Goal: Information Seeking & Learning: Learn about a topic

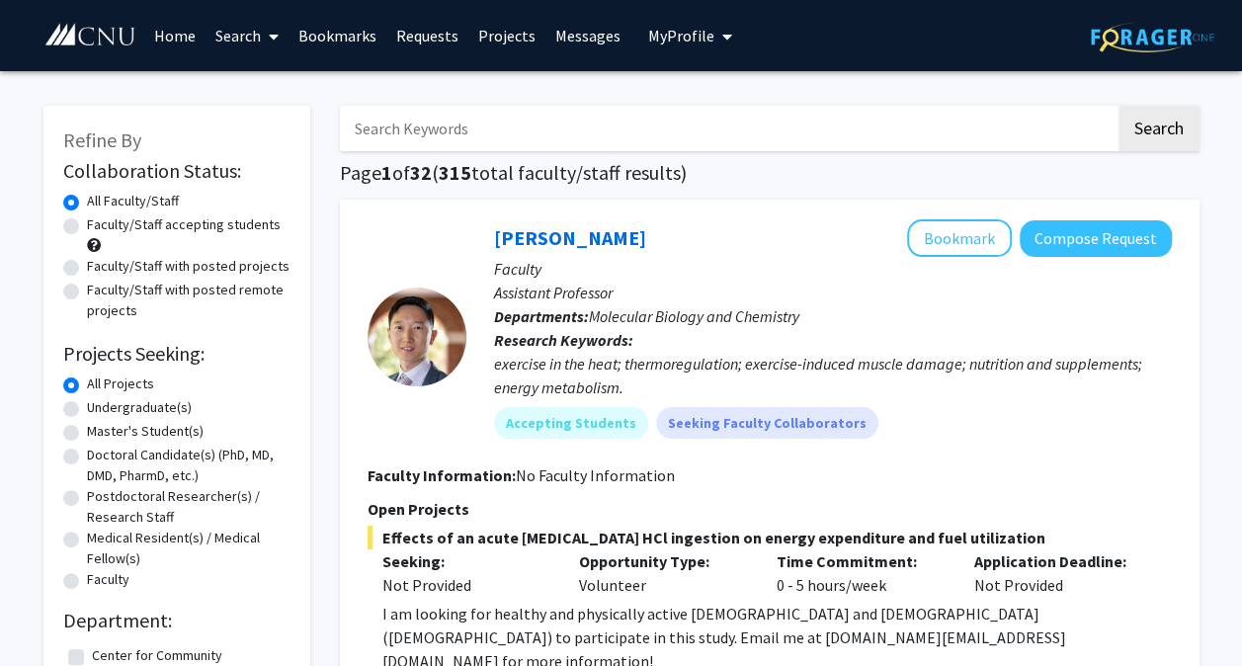
click at [87, 224] on label "Faculty/Staff accepting students" at bounding box center [184, 224] width 194 height 21
click at [87, 224] on input "Faculty/Staff accepting students" at bounding box center [93, 220] width 13 height 13
radio input "true"
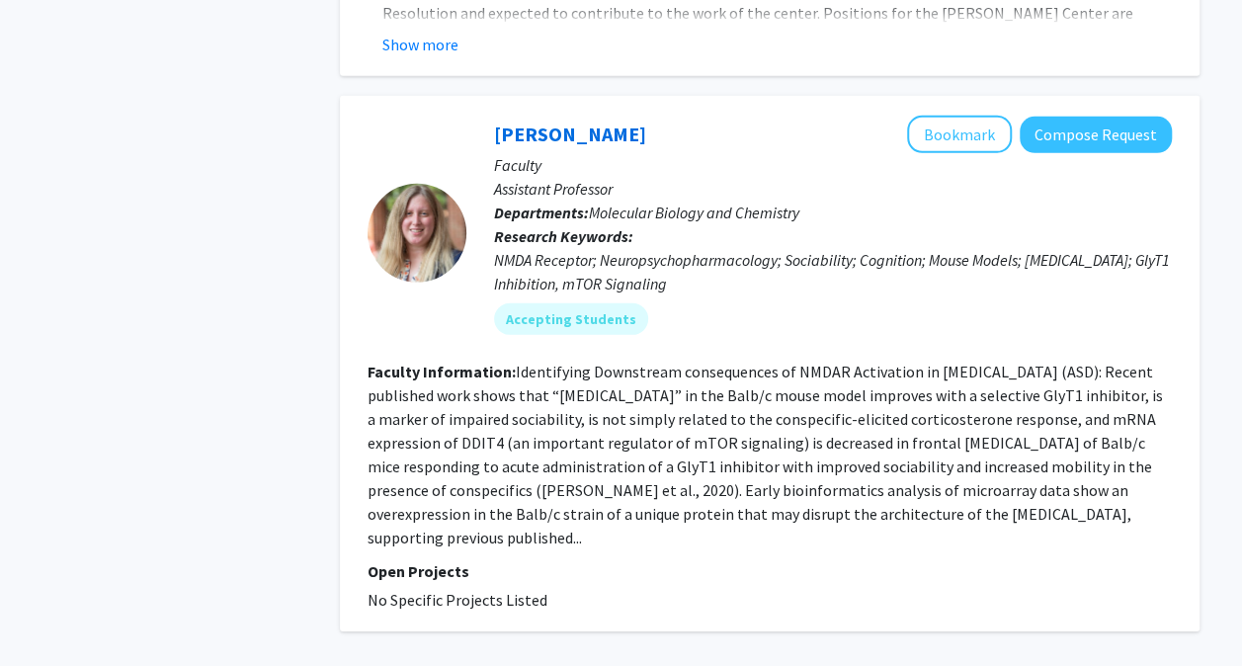
scroll to position [6510, 0]
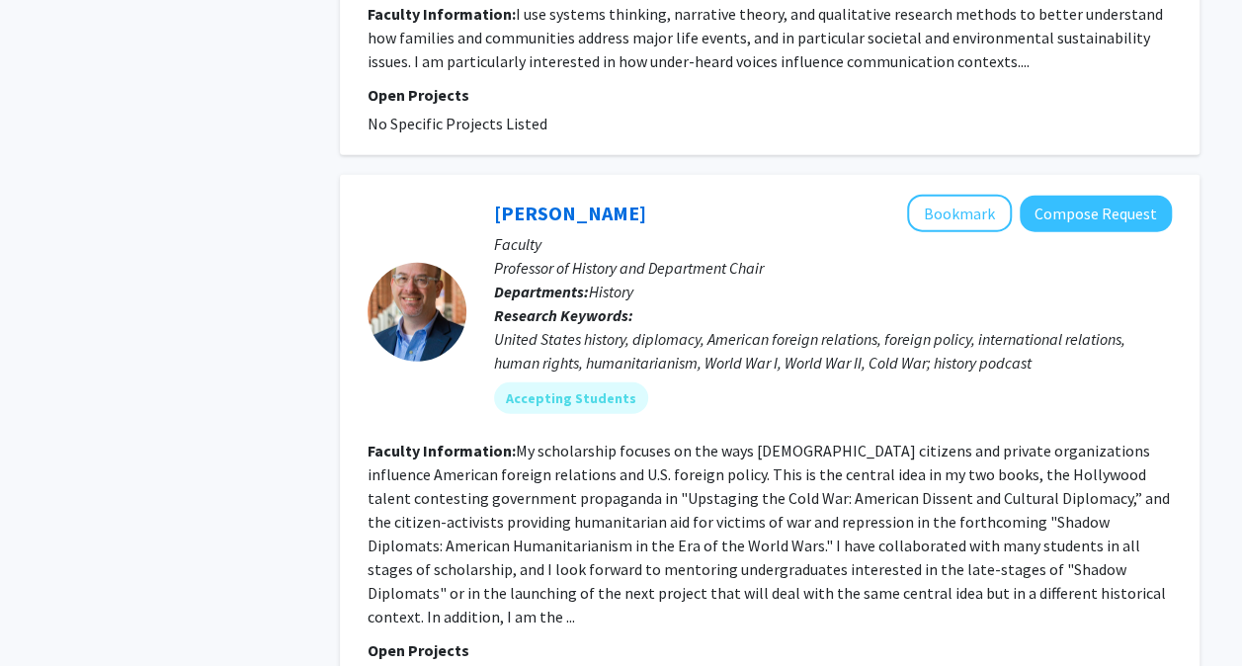
scroll to position [2185, 0]
click at [654, 332] on div "United States history, diplomacy, American foreign relations, foreign policy, i…" at bounding box center [833, 349] width 678 height 47
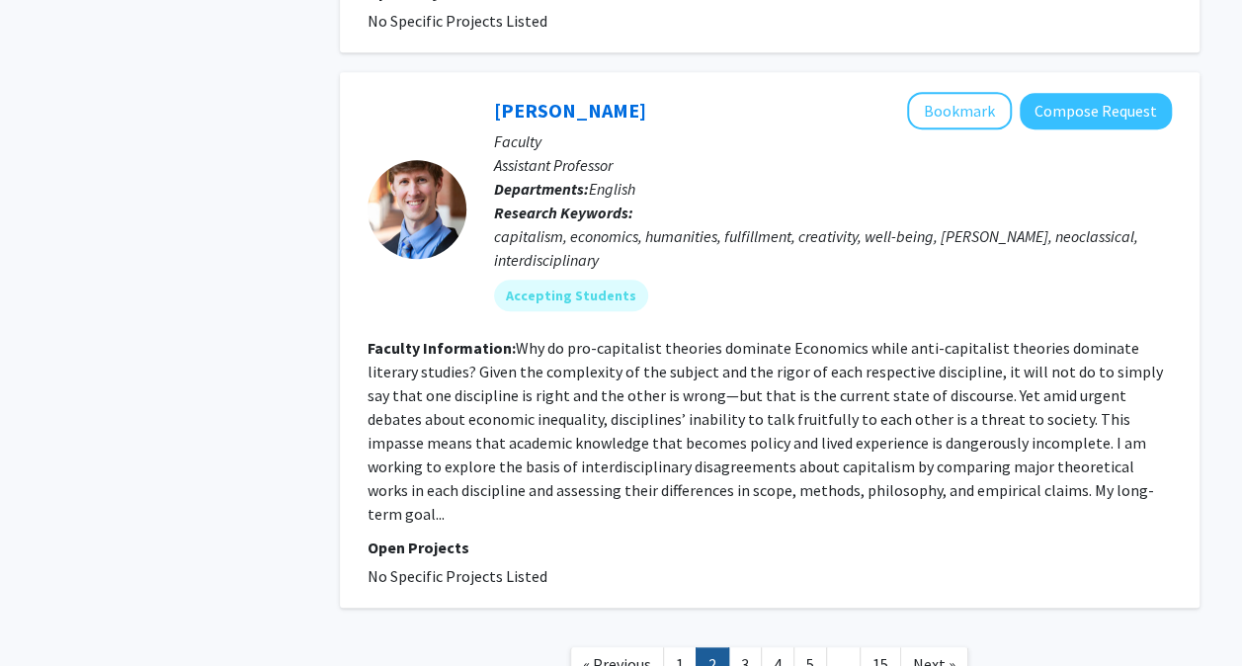
scroll to position [4368, 0]
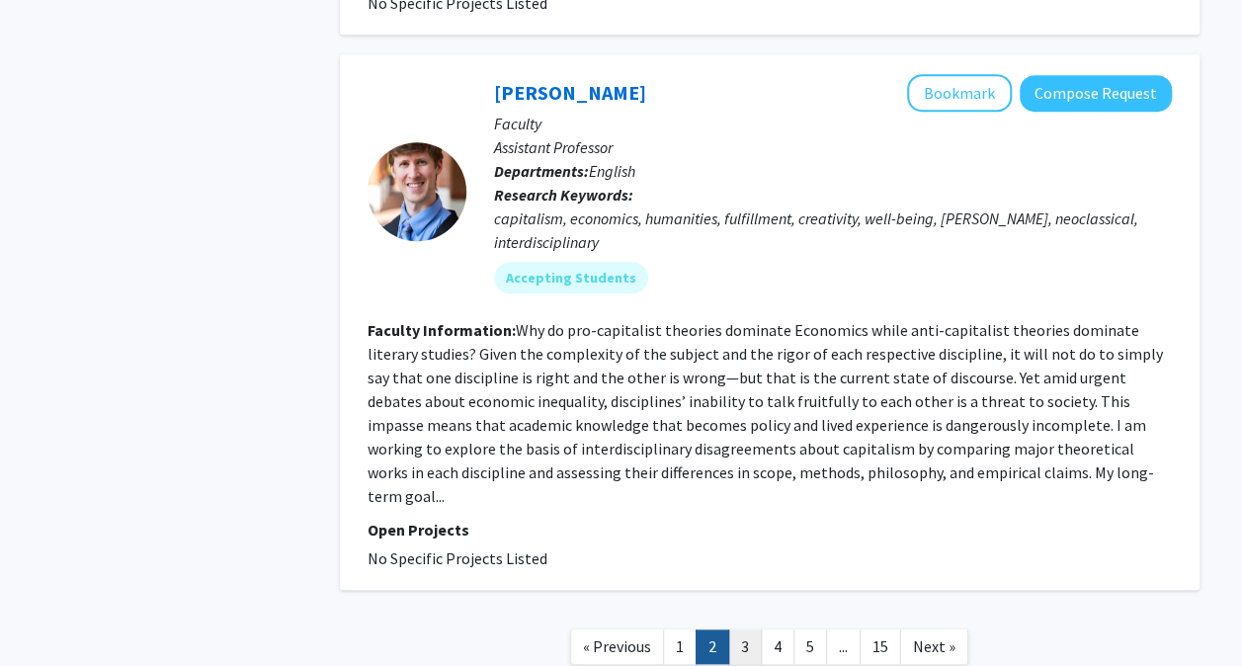
click at [737, 629] on link "3" at bounding box center [745, 646] width 34 height 35
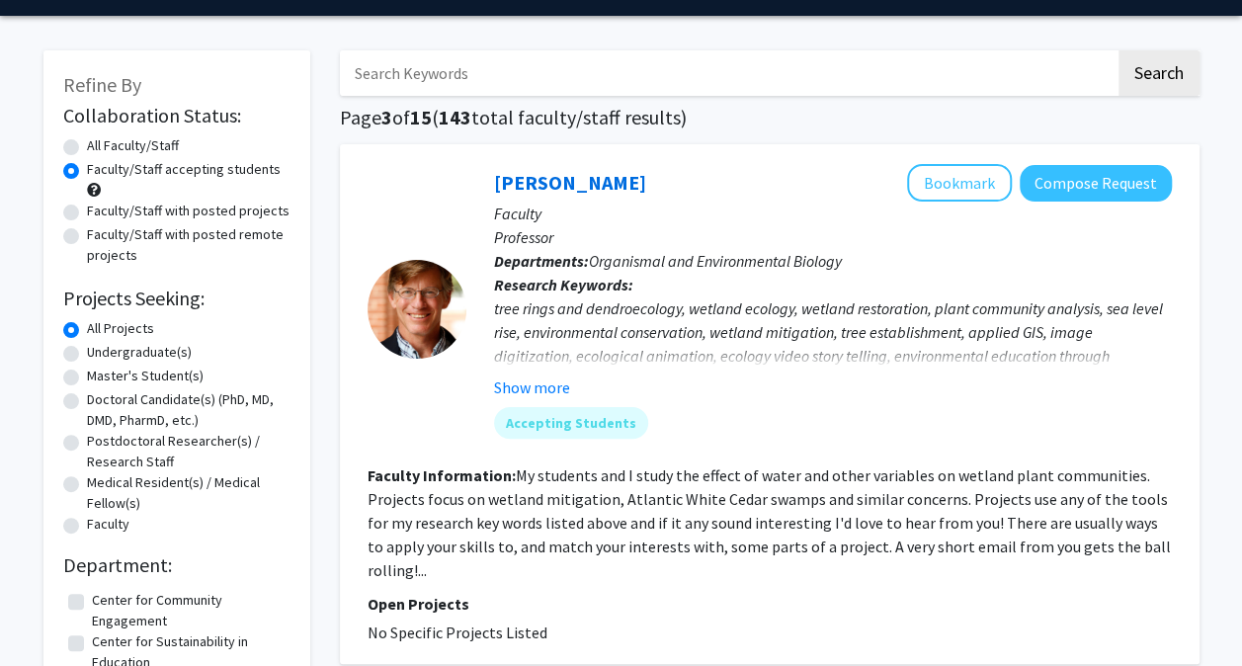
scroll to position [41, 0]
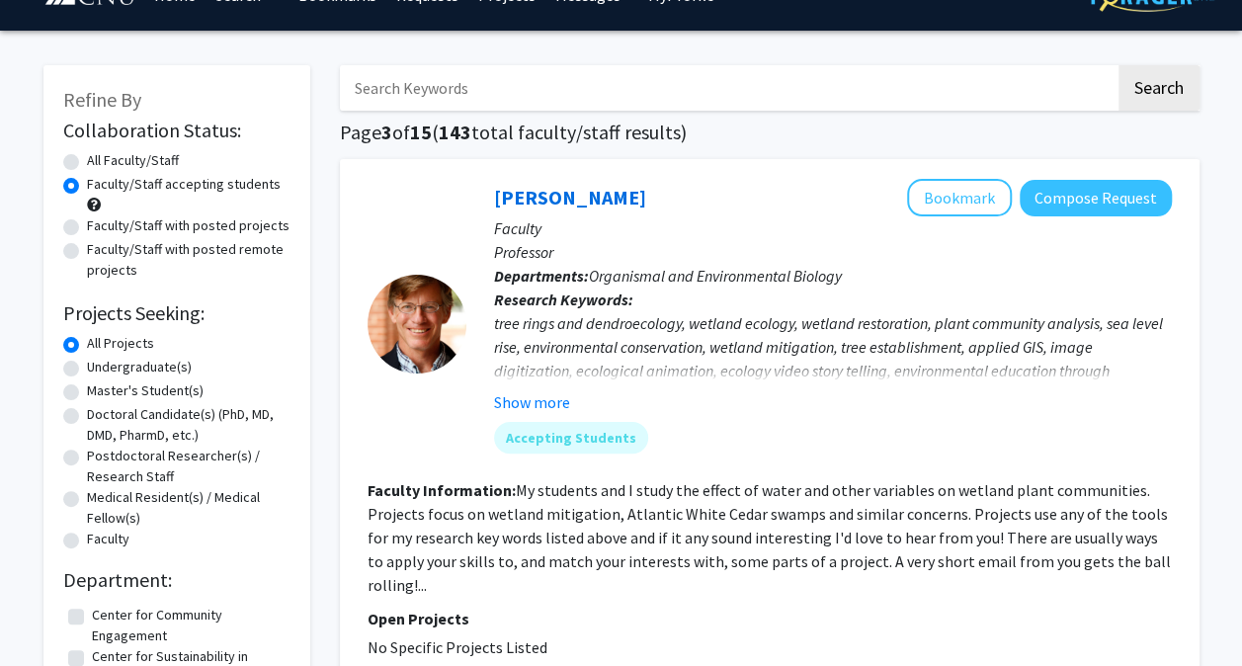
click at [87, 219] on label "Faculty/Staff with posted projects" at bounding box center [188, 225] width 203 height 21
click at [87, 219] on input "Faculty/Staff with posted projects" at bounding box center [93, 221] width 13 height 13
radio input "true"
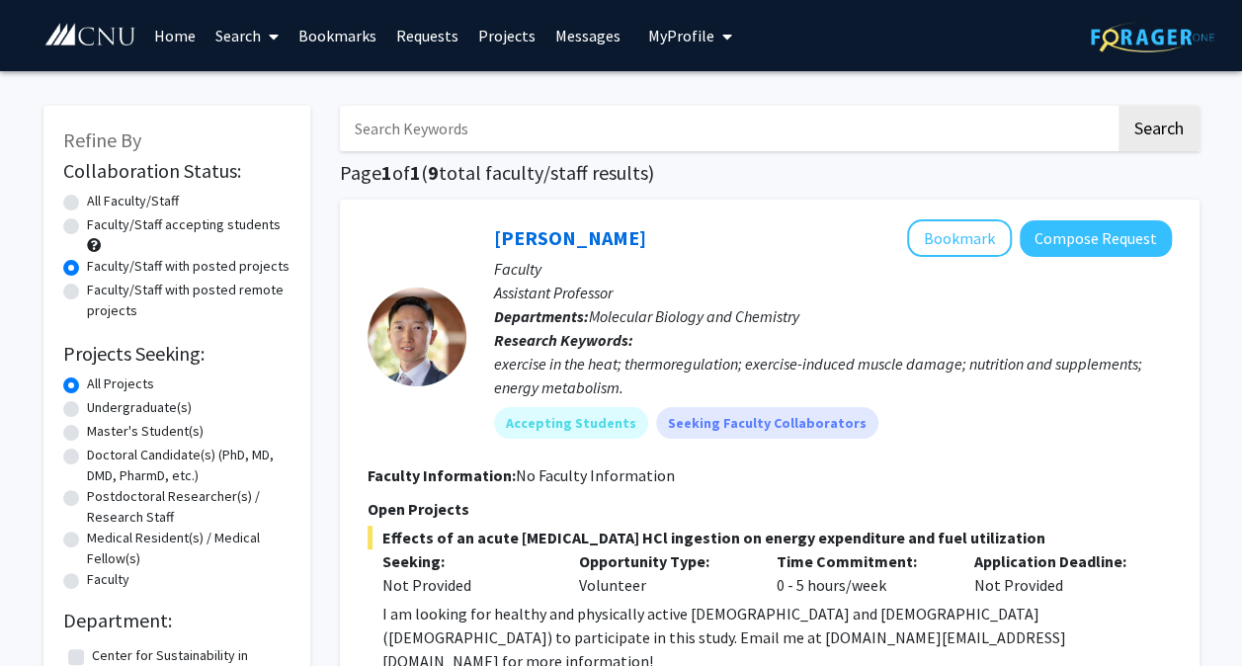
click at [87, 203] on label "All Faculty/Staff" at bounding box center [133, 201] width 92 height 21
click at [87, 203] on input "All Faculty/Staff" at bounding box center [93, 197] width 13 height 13
radio input "true"
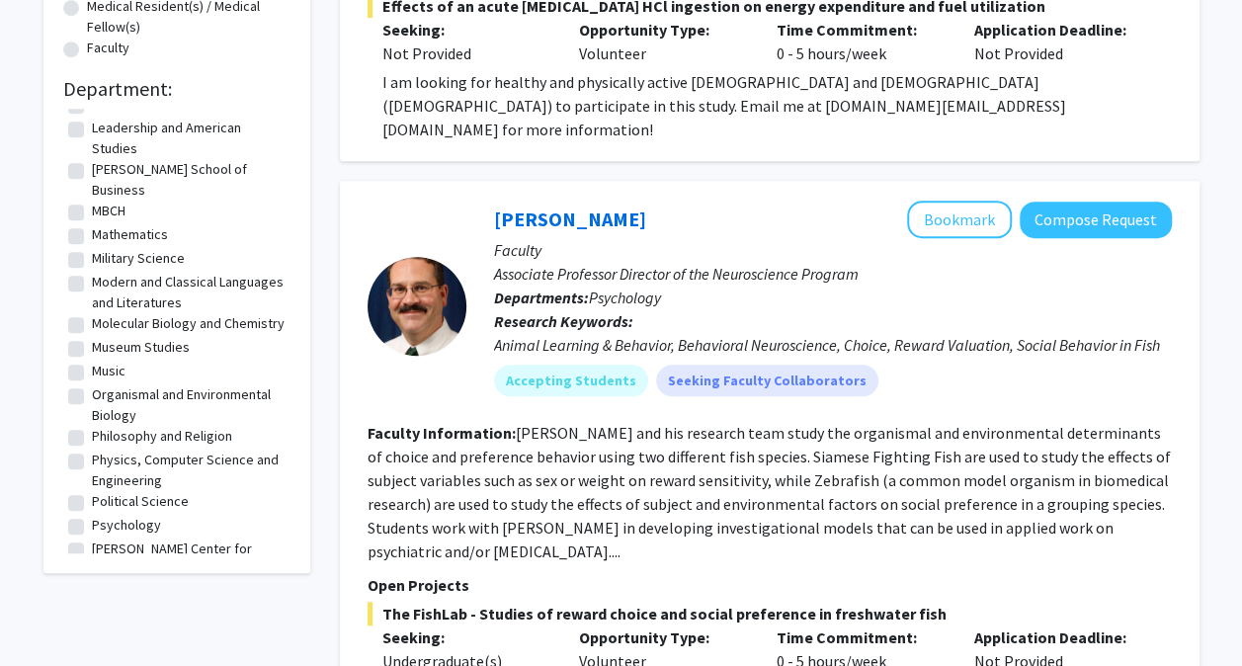
scroll to position [502, 0]
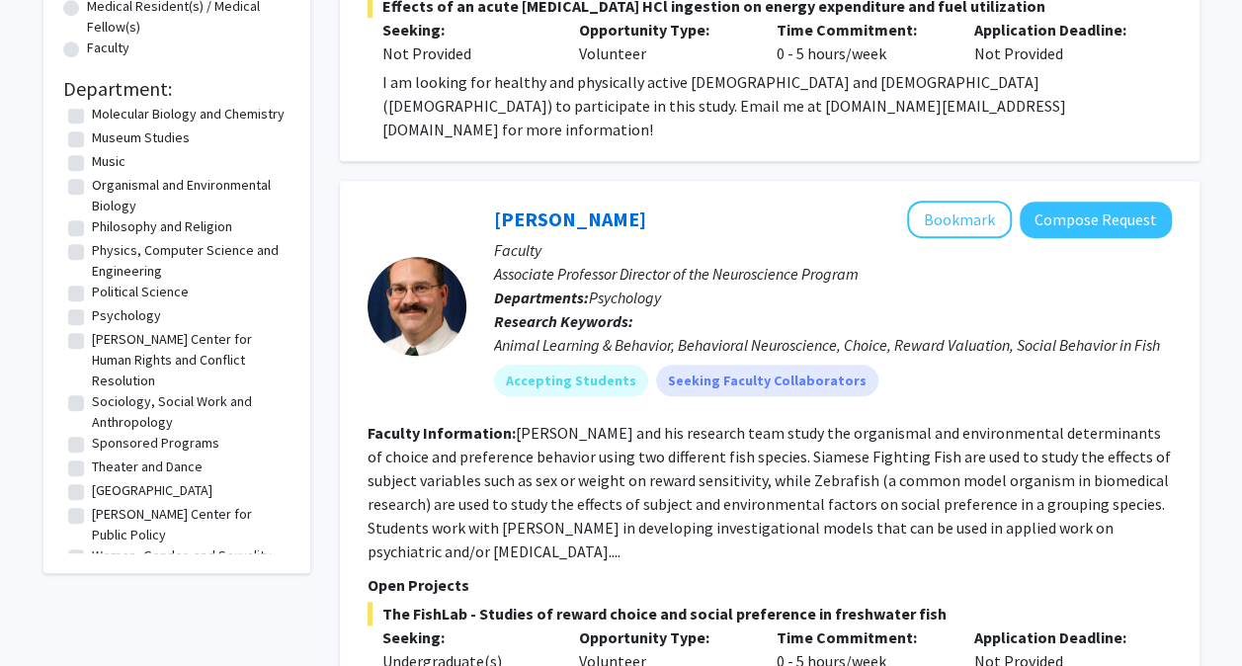
click at [92, 504] on label "[PERSON_NAME] Center for Public Policy" at bounding box center [189, 524] width 194 height 41
click at [92, 504] on input "[PERSON_NAME] Center for Public Policy" at bounding box center [98, 510] width 13 height 13
checkbox input "true"
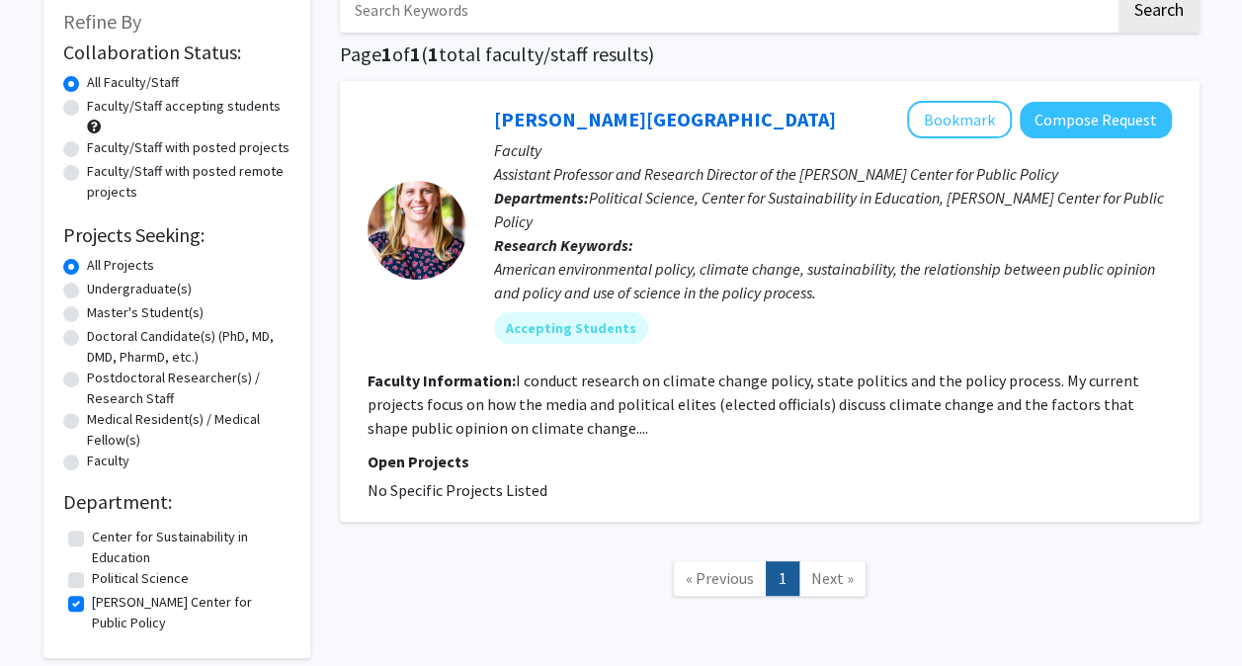
scroll to position [197, 0]
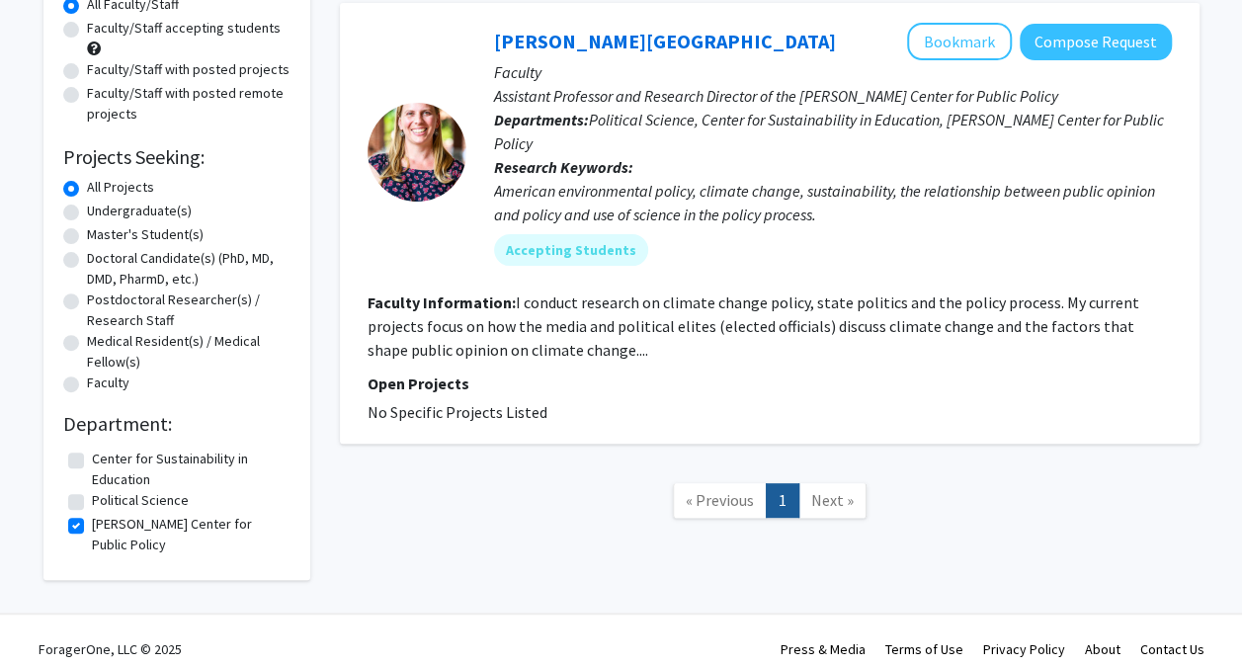
click at [92, 519] on label "[PERSON_NAME] Center for Public Policy" at bounding box center [189, 534] width 194 height 41
click at [92, 519] on input "[PERSON_NAME] Center for Public Policy" at bounding box center [98, 520] width 13 height 13
checkbox input "false"
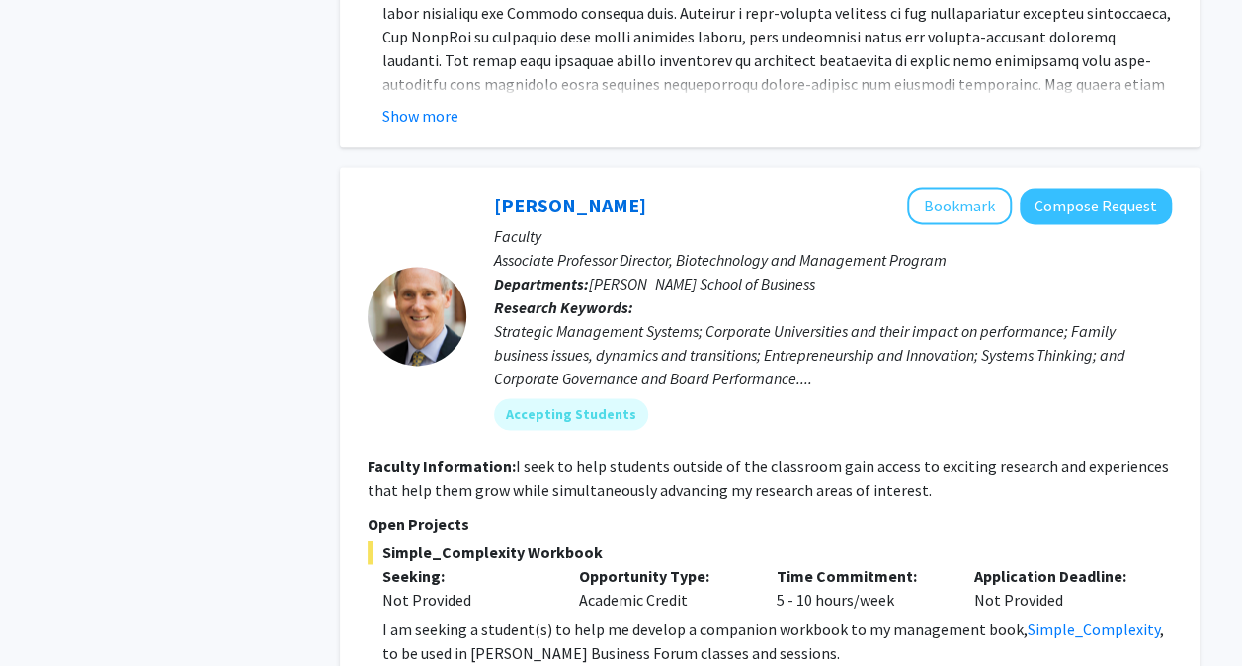
scroll to position [1239, 0]
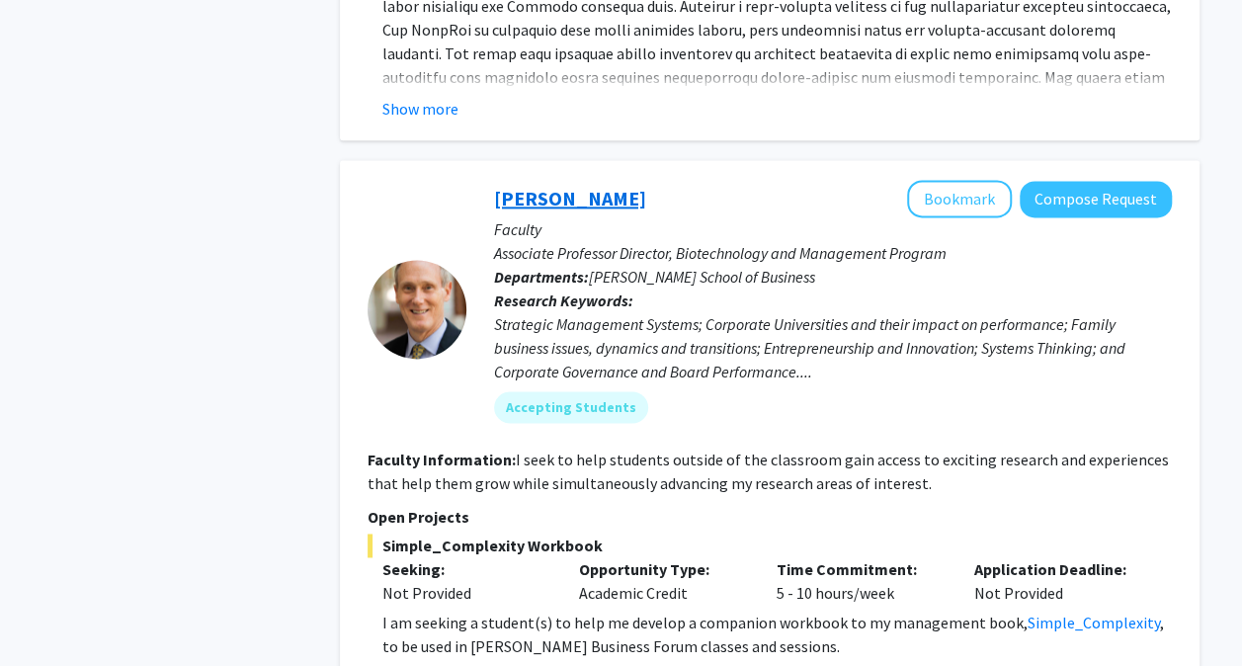
click at [634, 186] on link "[PERSON_NAME]" at bounding box center [570, 198] width 152 height 25
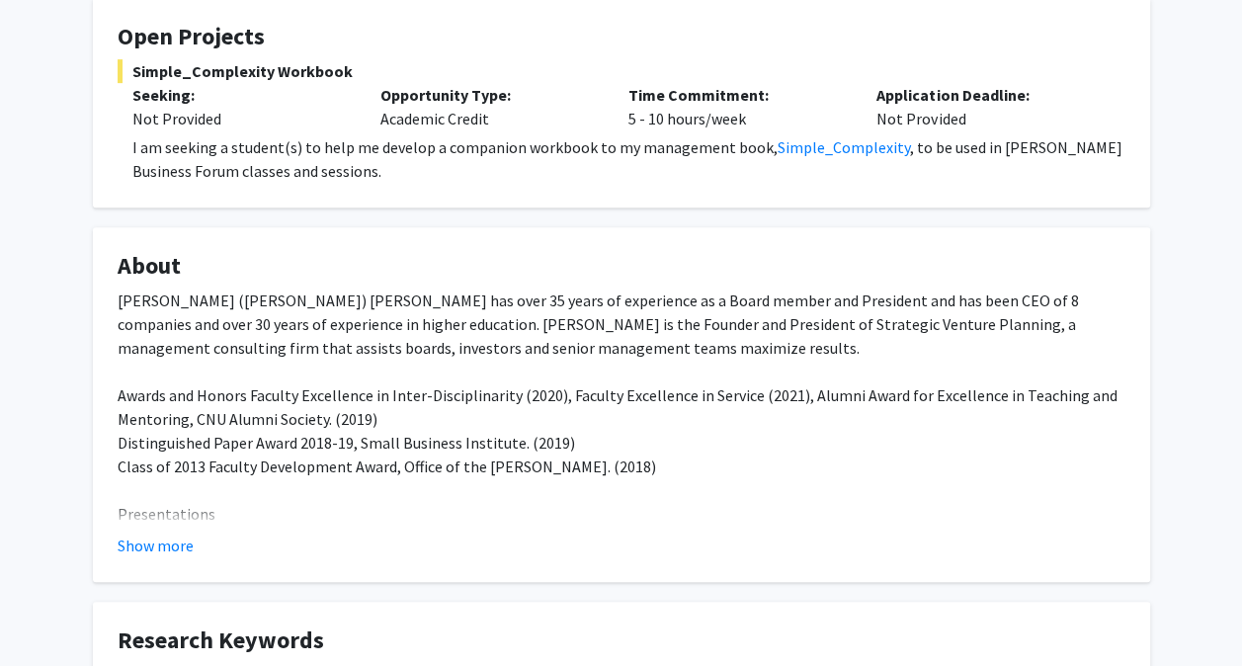
scroll to position [410, 0]
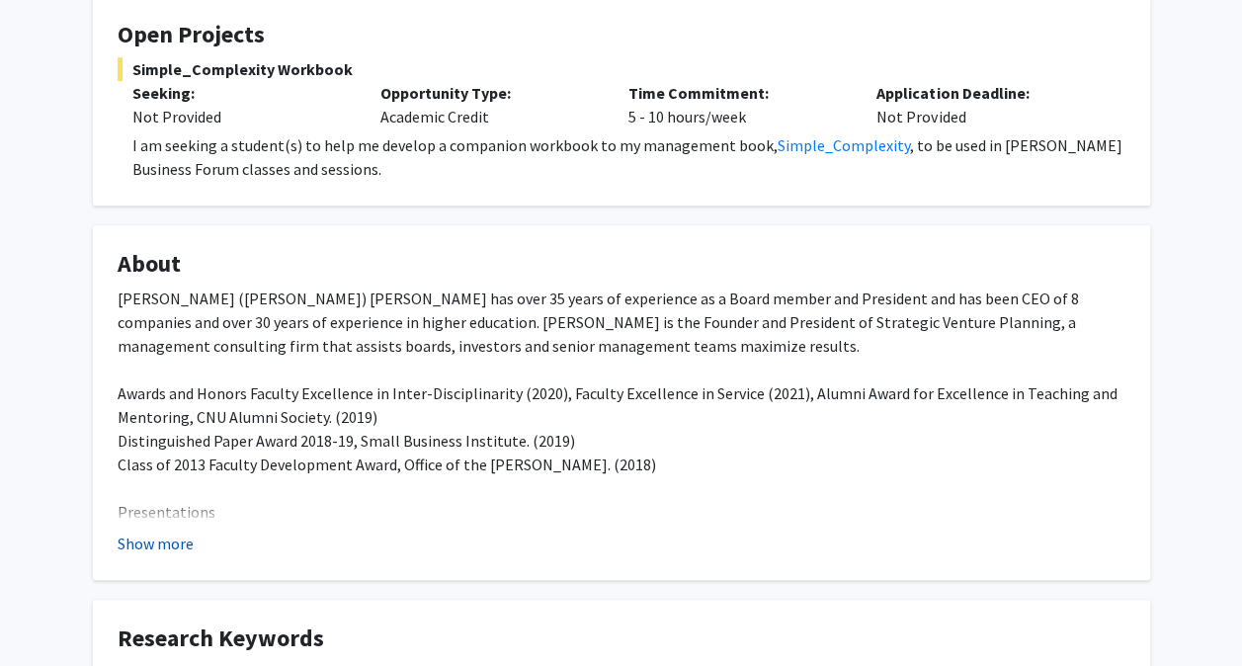
click at [177, 532] on button "Show more" at bounding box center [156, 544] width 76 height 24
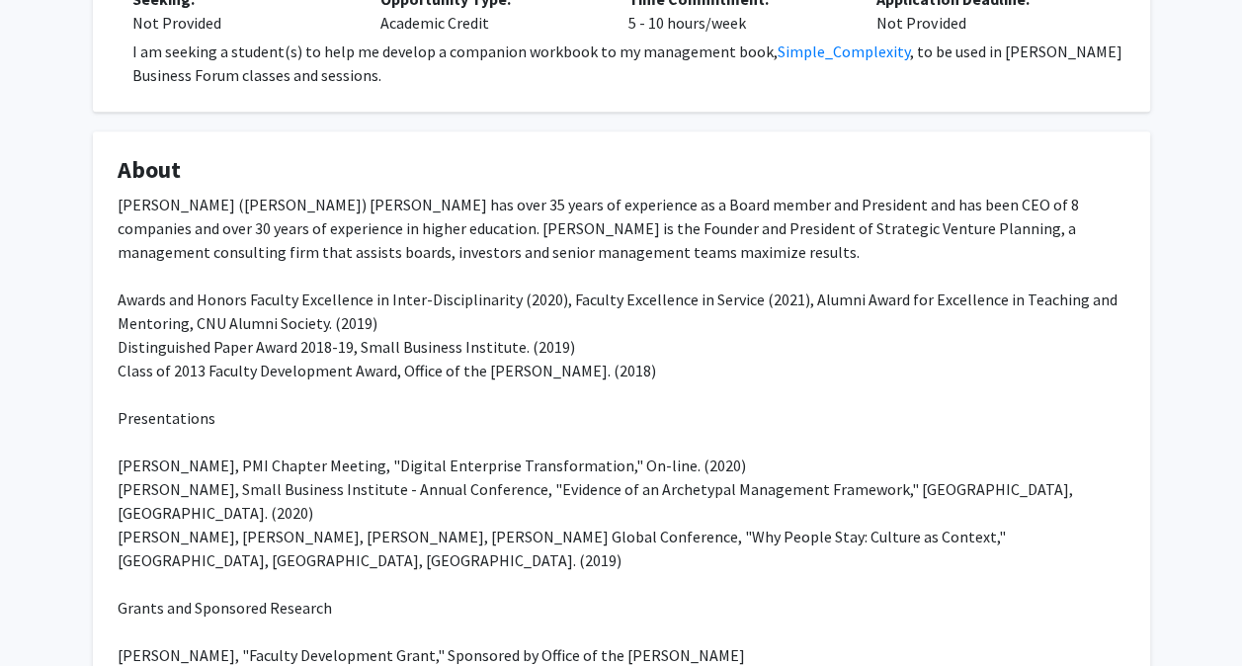
scroll to position [0, 0]
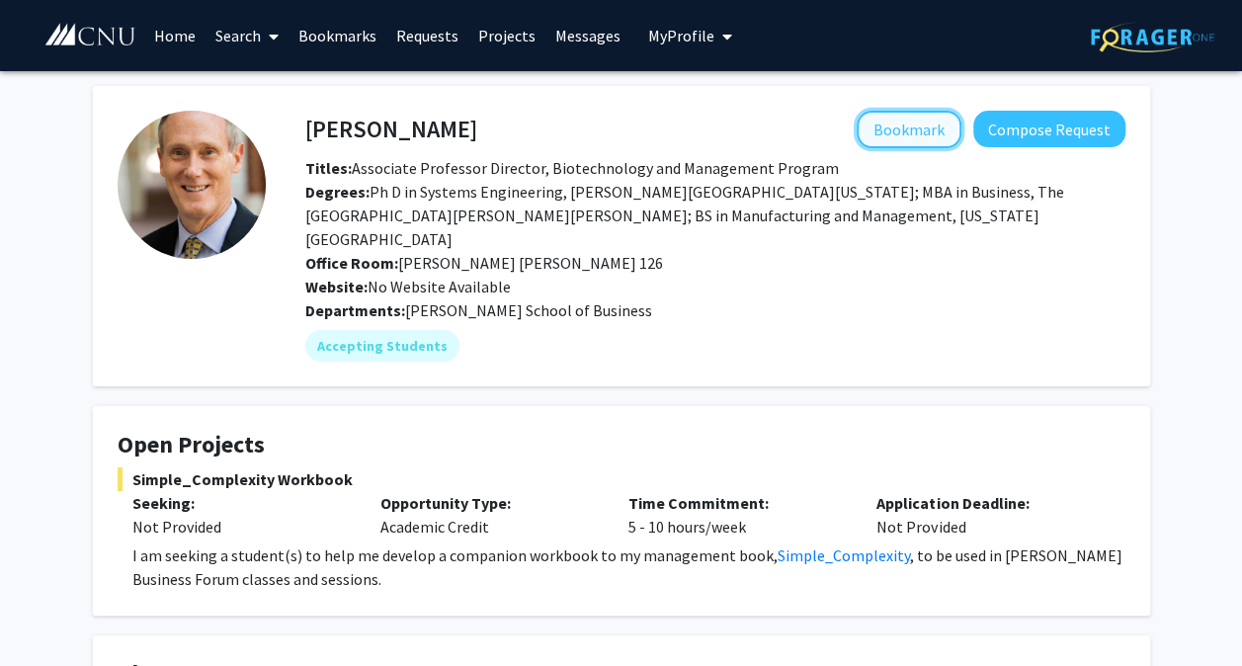
click at [943, 130] on button "Bookmark" at bounding box center [909, 130] width 105 height 38
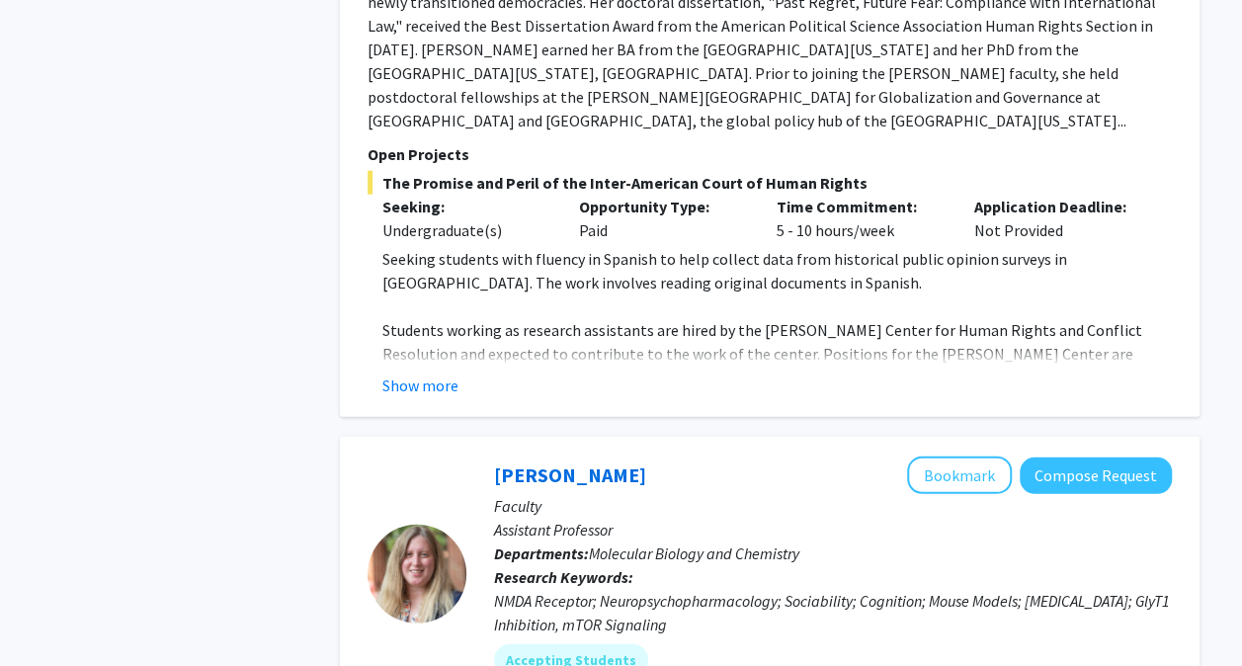
scroll to position [6574, 0]
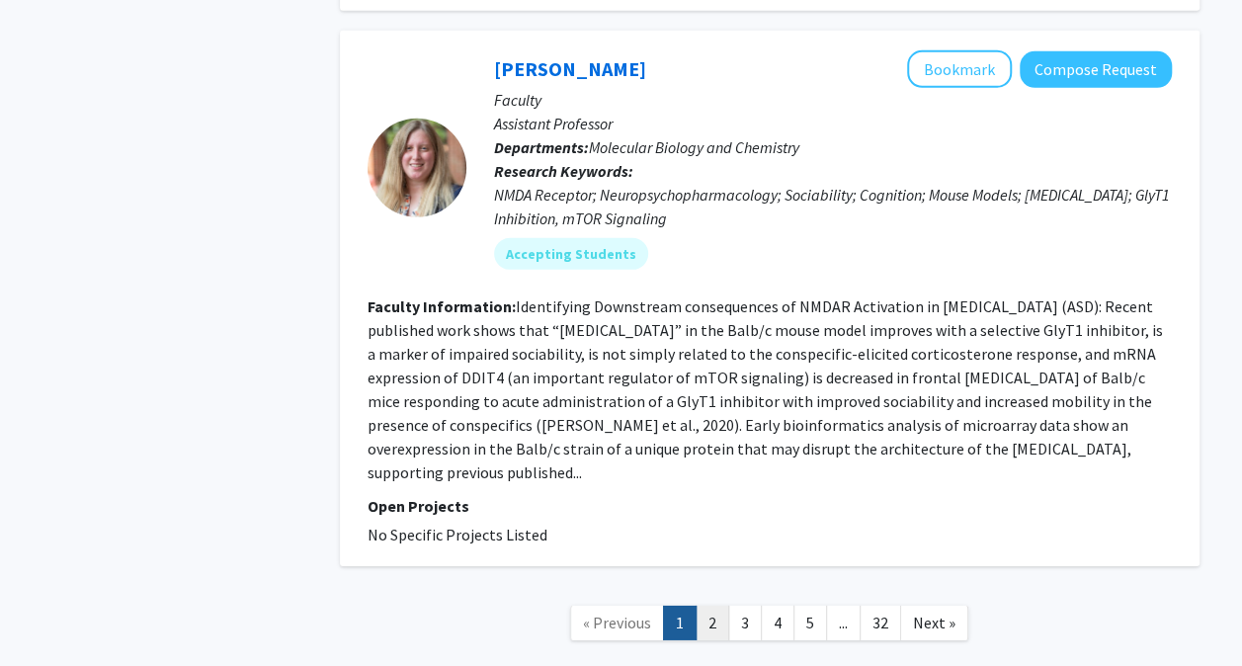
click at [710, 606] on link "2" at bounding box center [712, 623] width 34 height 35
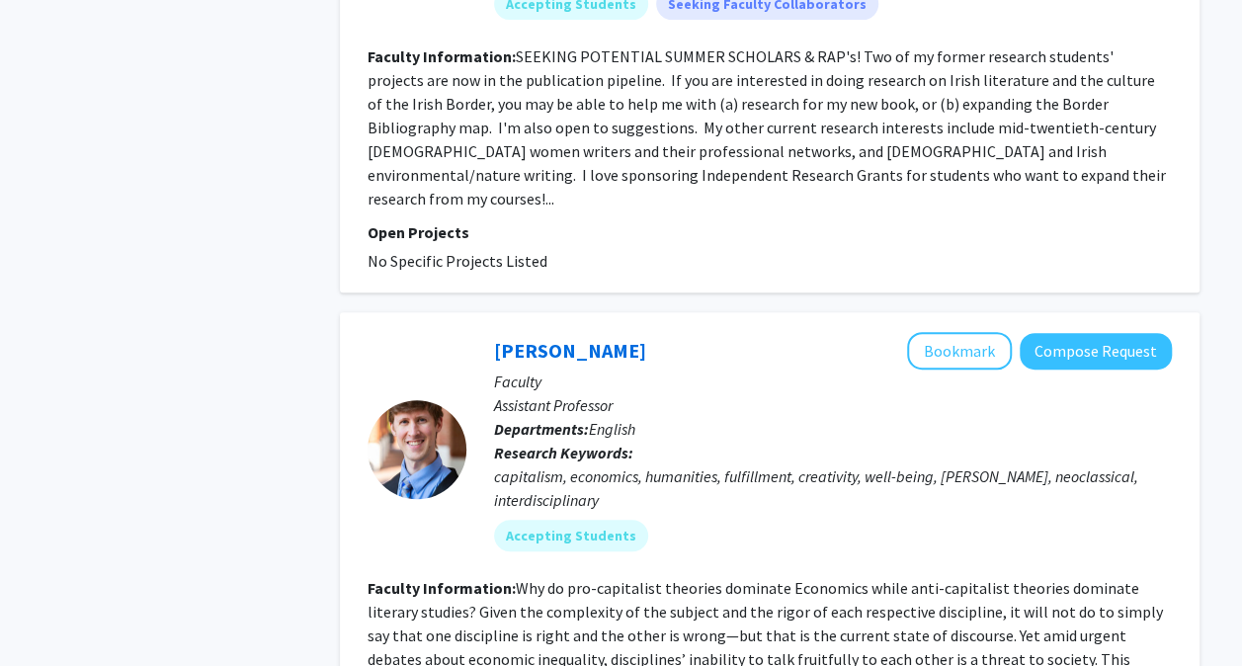
scroll to position [4368, 0]
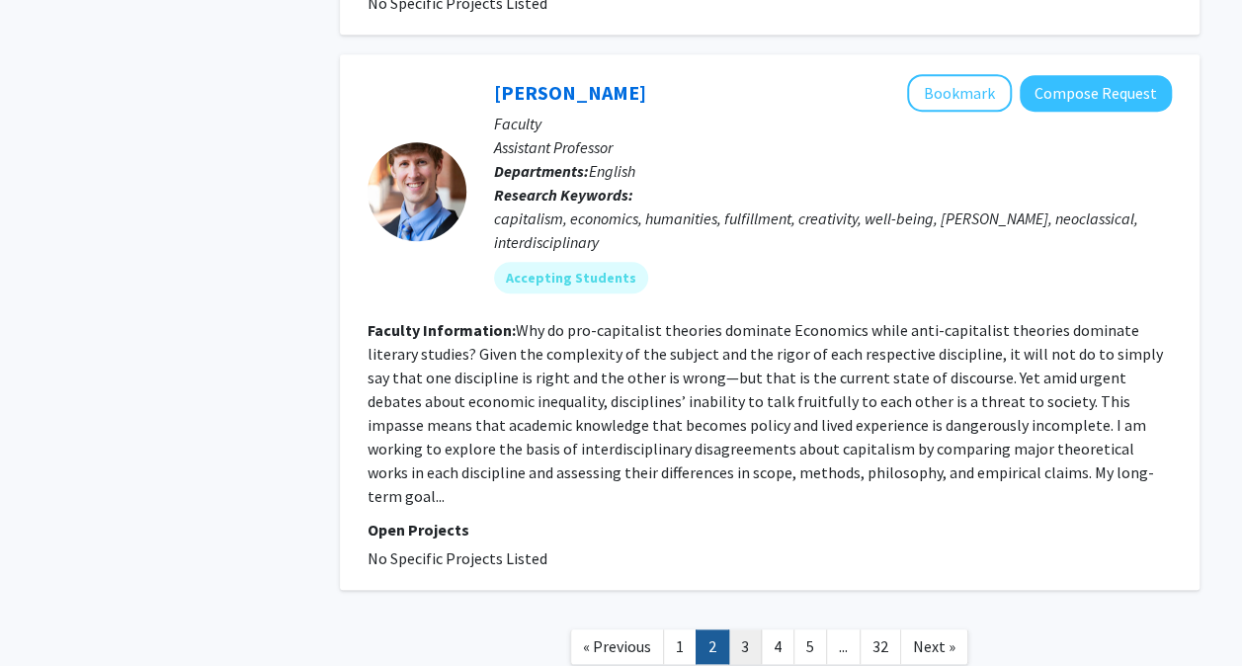
click at [742, 629] on link "3" at bounding box center [745, 646] width 34 height 35
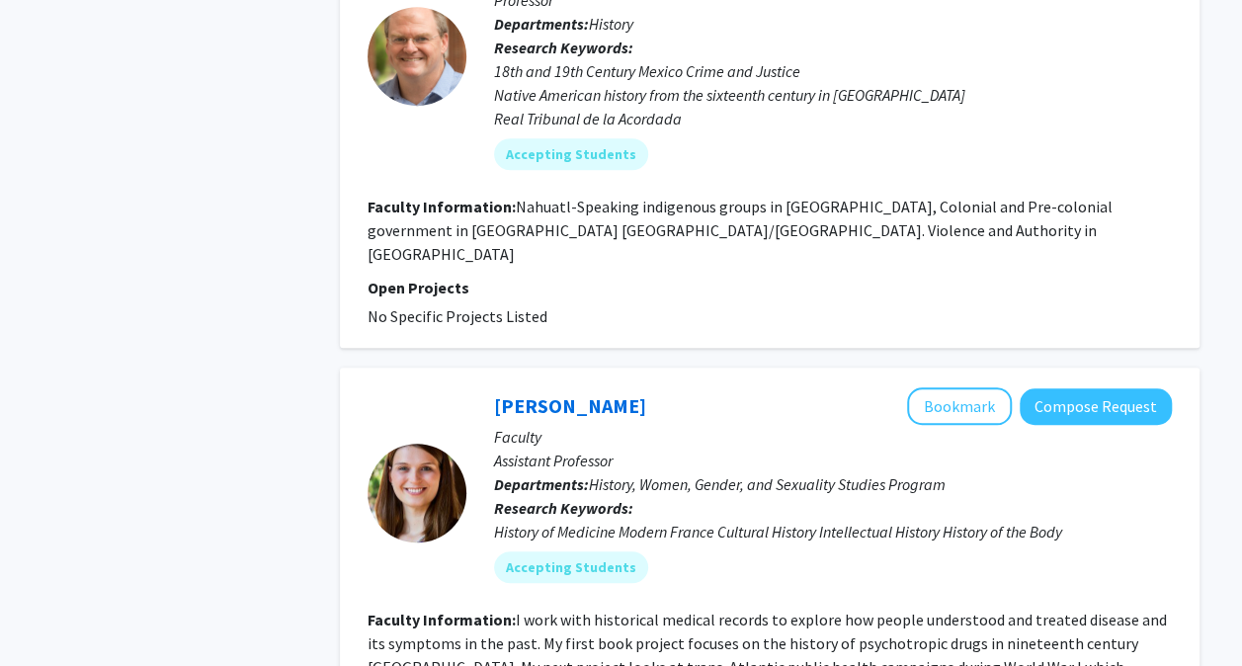
scroll to position [4462, 0]
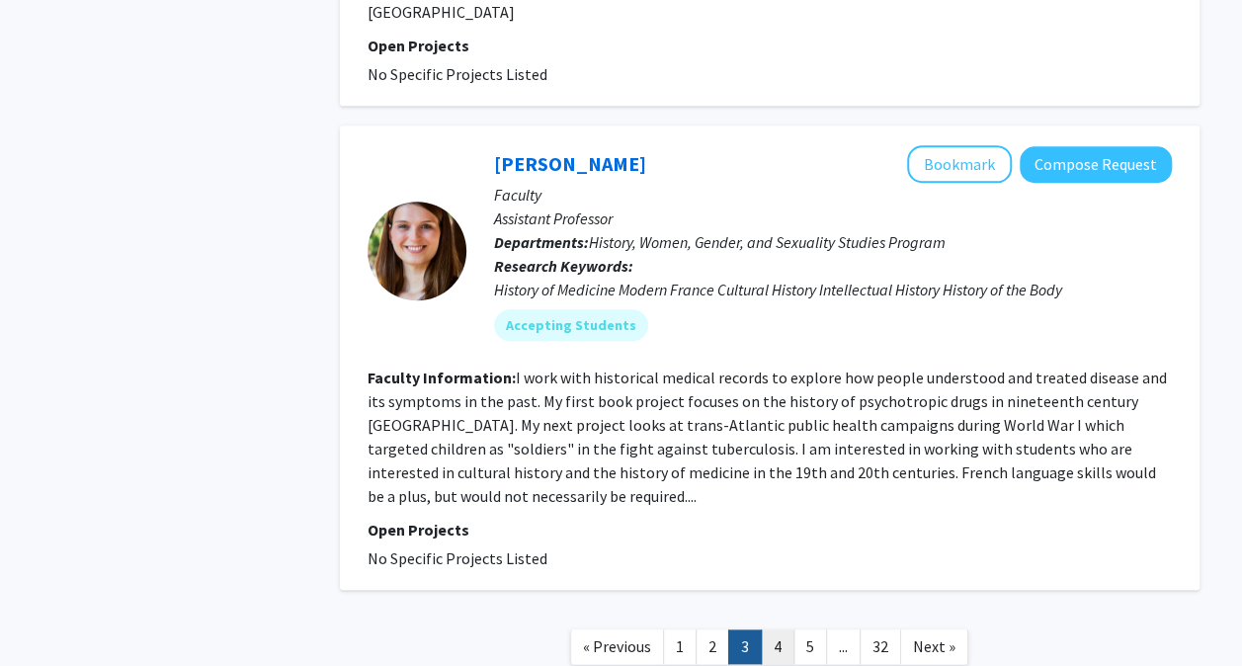
click at [775, 629] on link "4" at bounding box center [778, 646] width 34 height 35
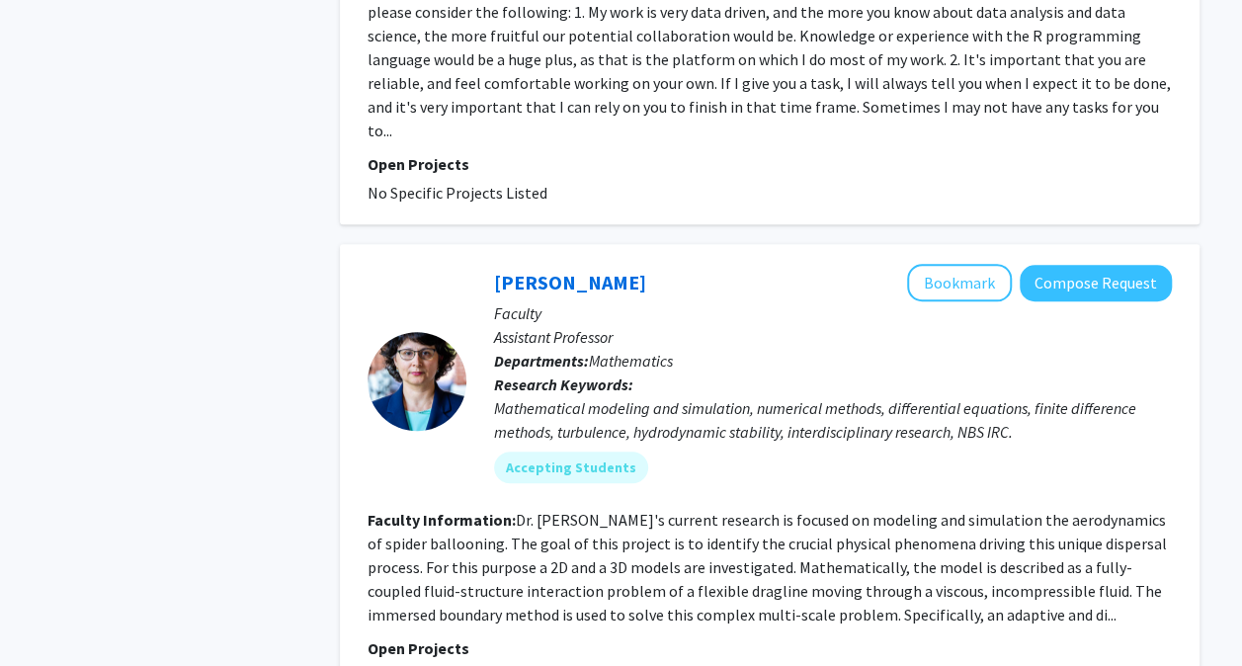
scroll to position [4526, 0]
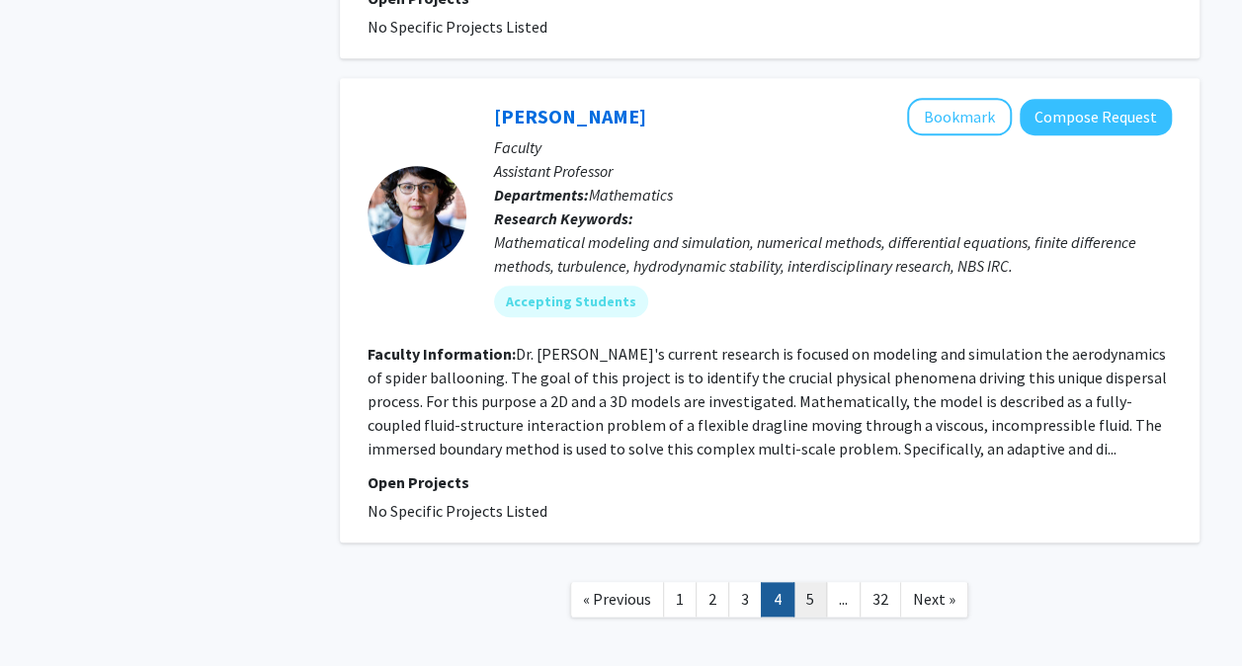
click at [810, 582] on link "5" at bounding box center [810, 599] width 34 height 35
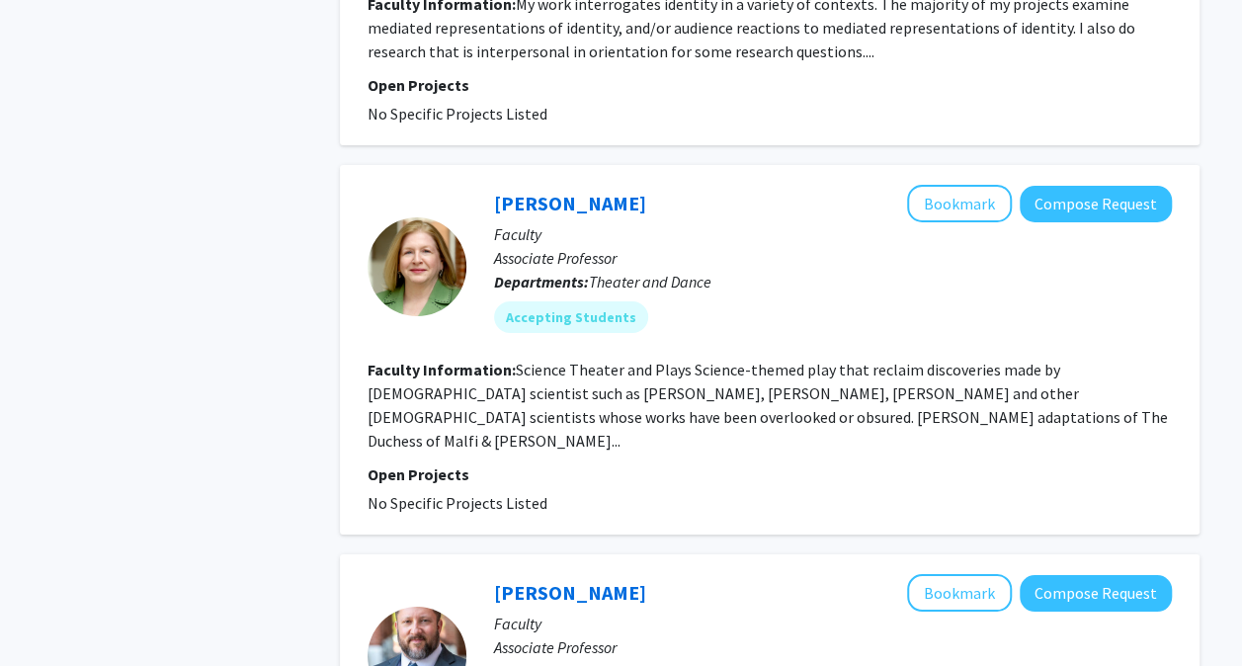
scroll to position [3909, 0]
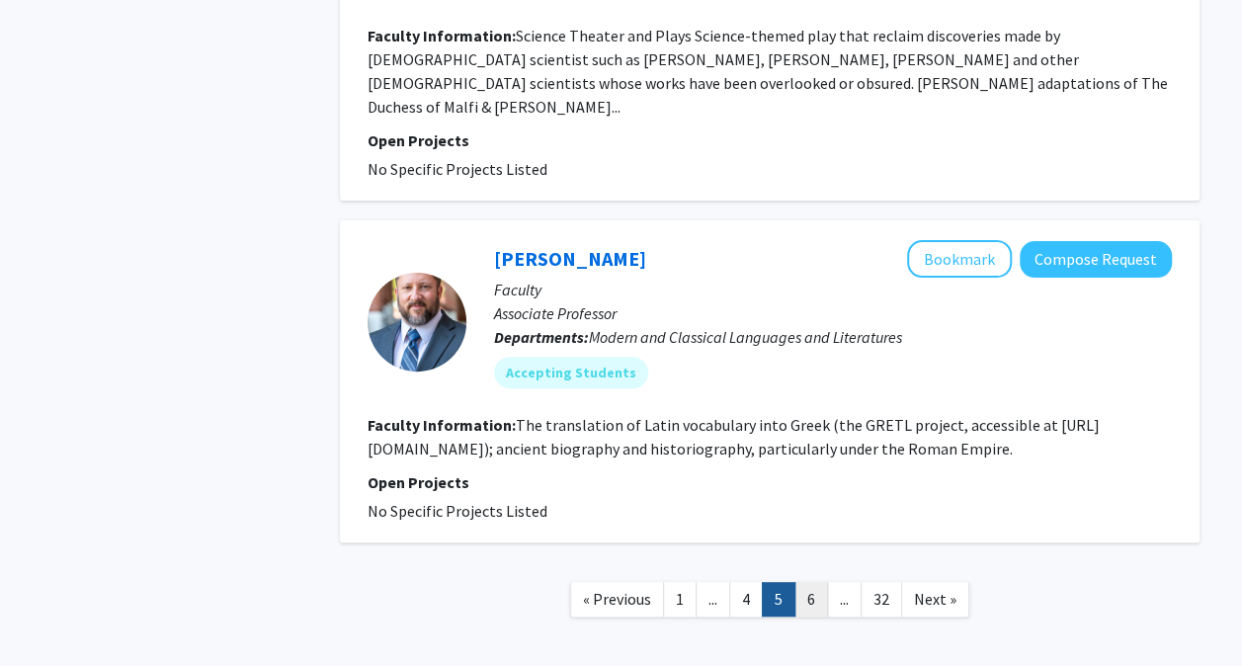
click at [815, 582] on link "6" at bounding box center [811, 599] width 34 height 35
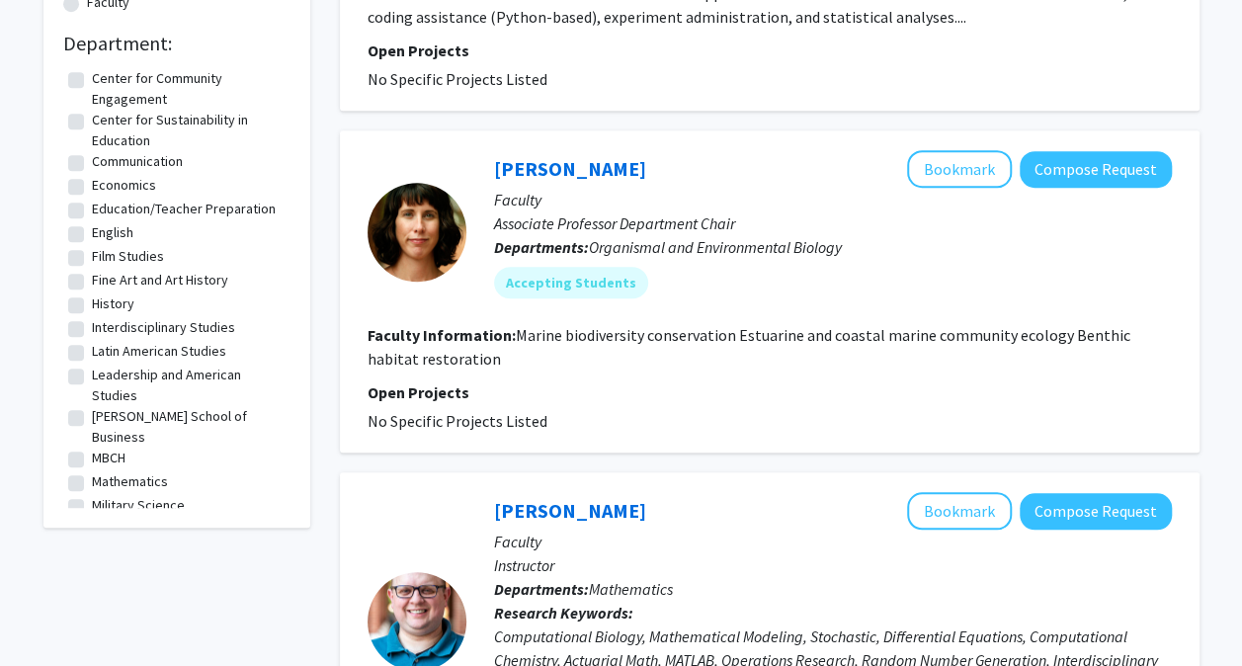
click at [92, 413] on label "[PERSON_NAME] School of Business" at bounding box center [189, 426] width 194 height 41
click at [92, 413] on input "[PERSON_NAME] School of Business" at bounding box center [98, 412] width 13 height 13
checkbox input "true"
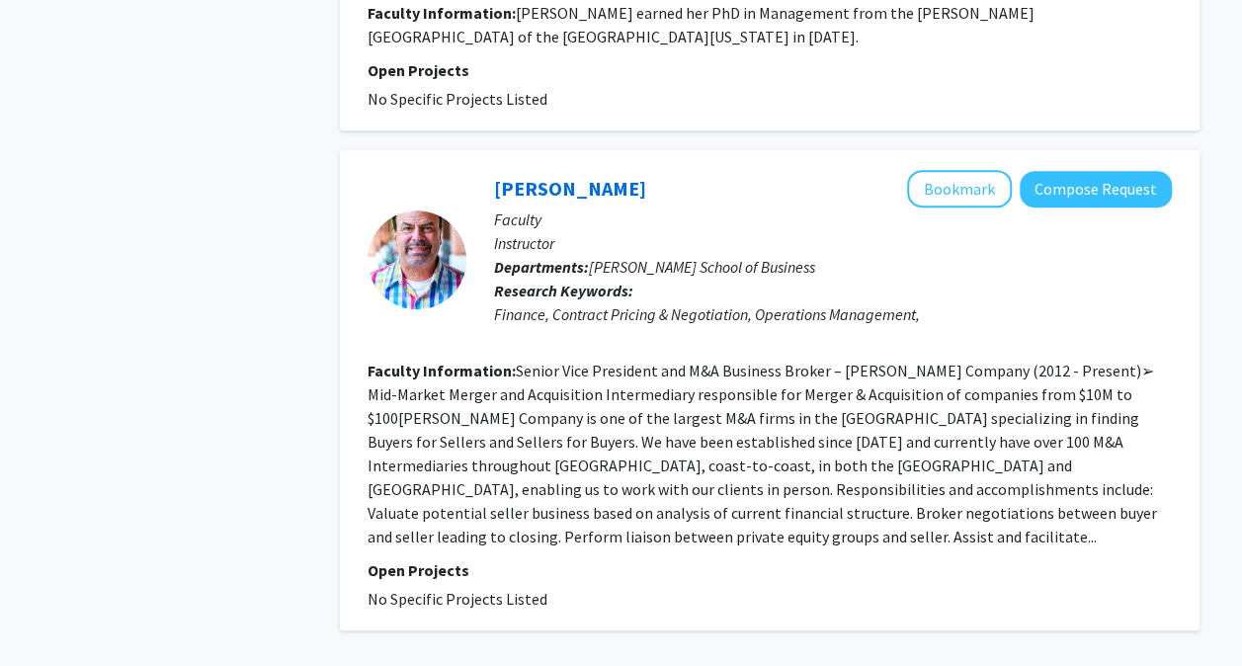
scroll to position [4178, 0]
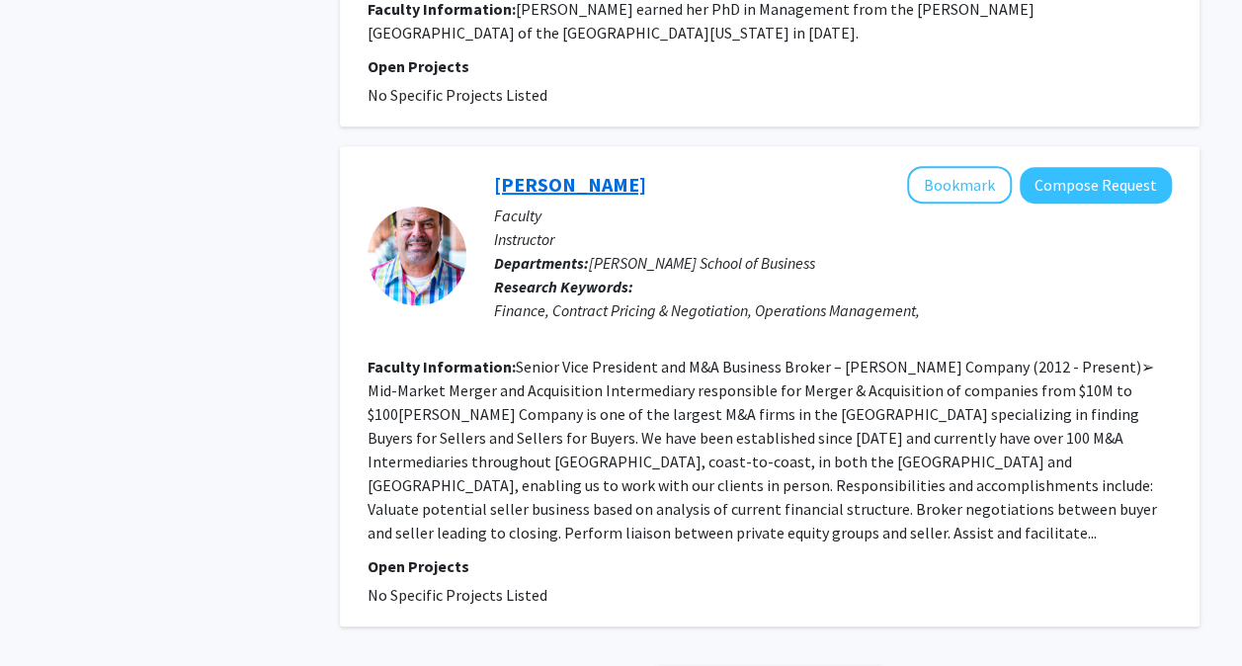
click at [583, 172] on link "[PERSON_NAME]" at bounding box center [570, 184] width 152 height 25
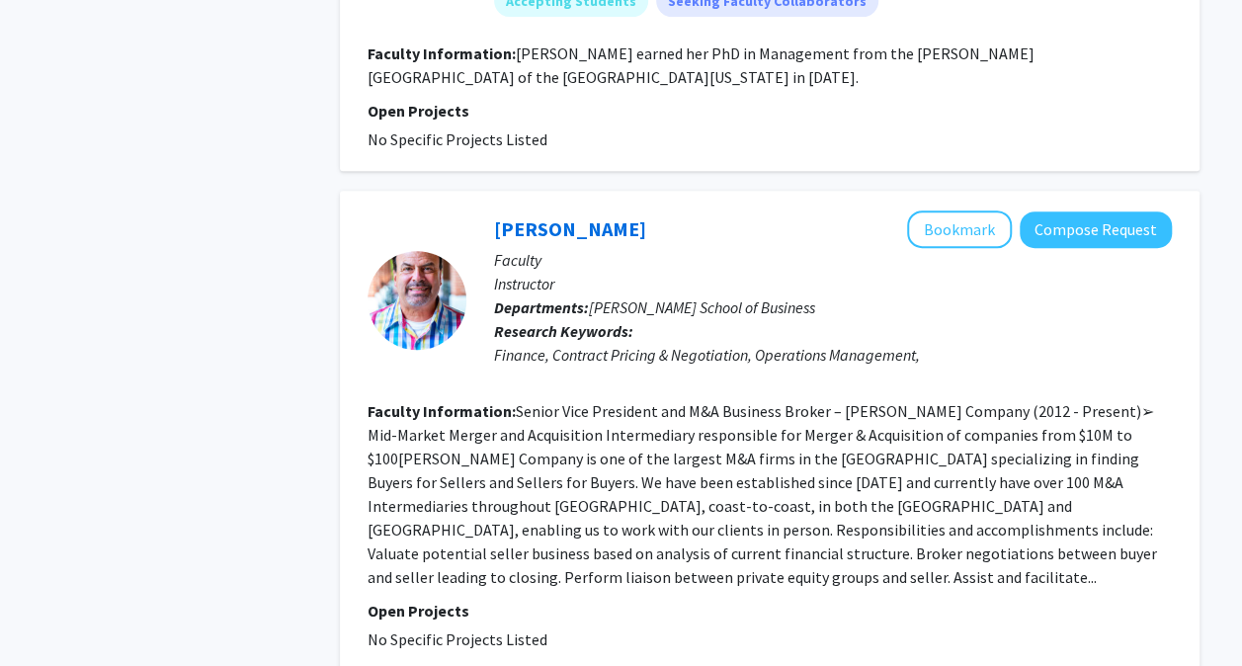
scroll to position [4262, 0]
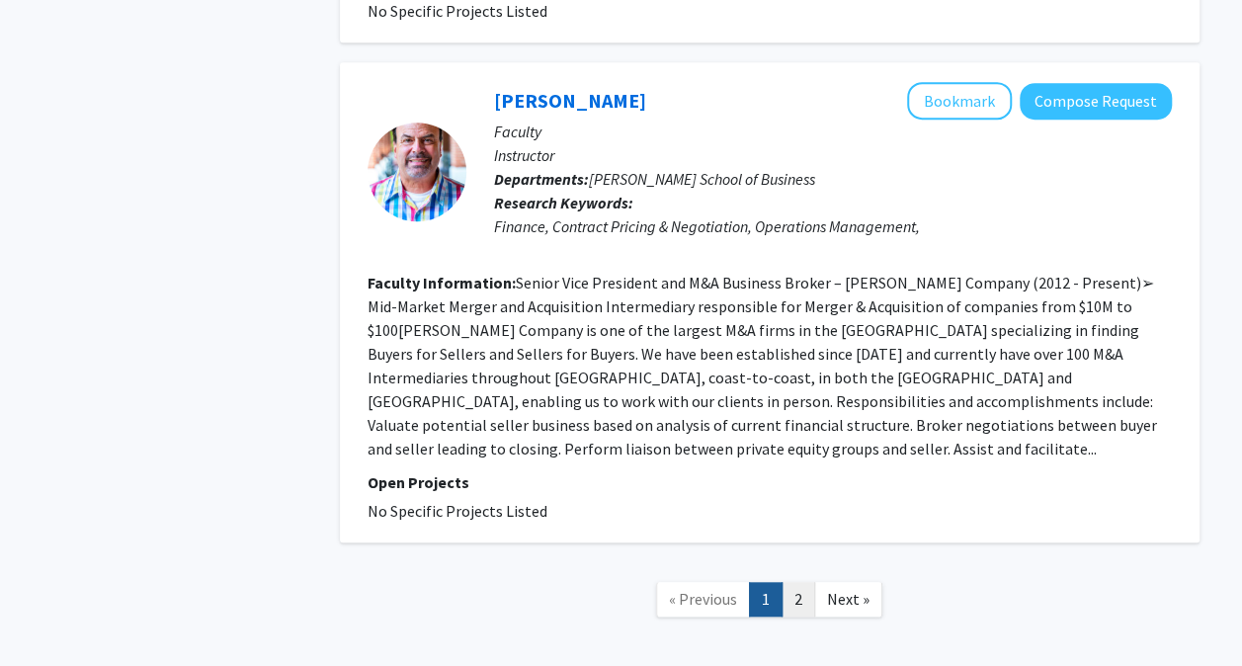
click at [797, 582] on link "2" at bounding box center [798, 599] width 34 height 35
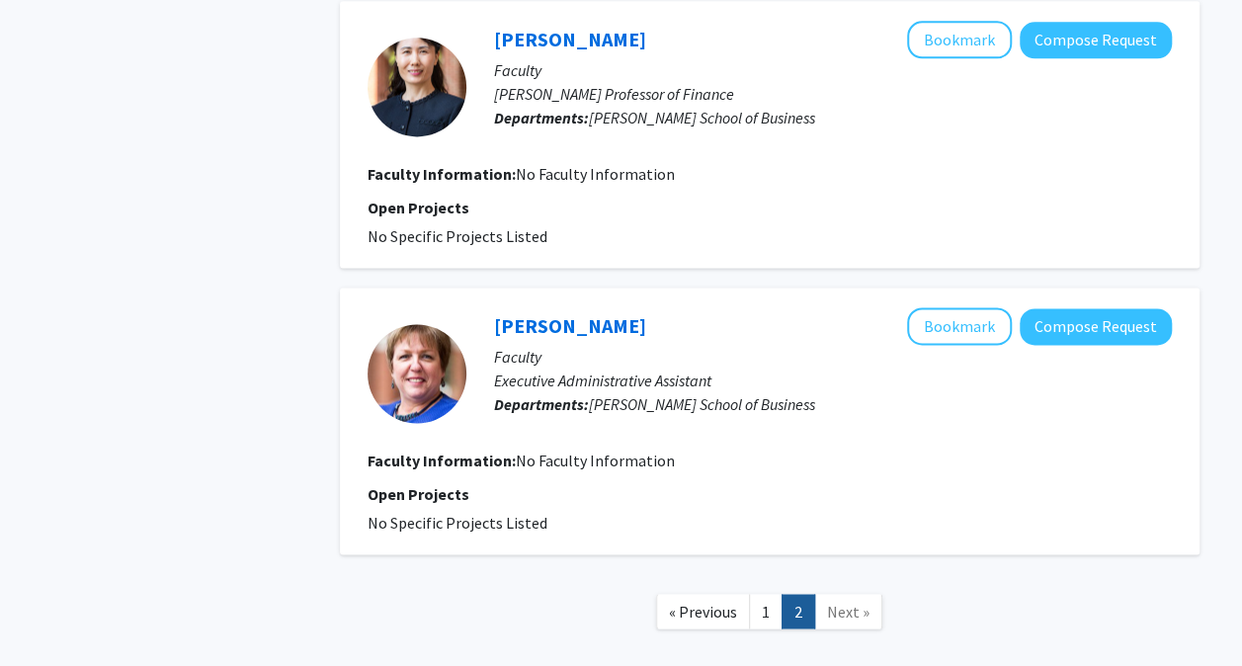
scroll to position [1320, 0]
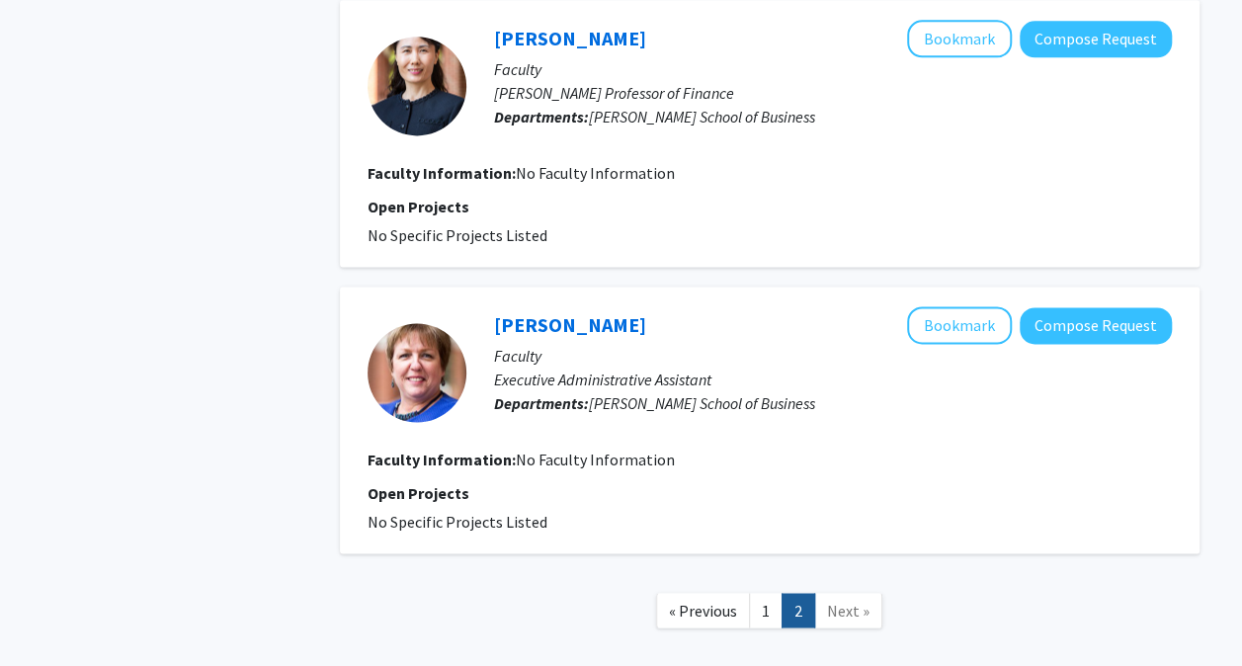
click at [836, 600] on span "Next »" at bounding box center [848, 610] width 42 height 20
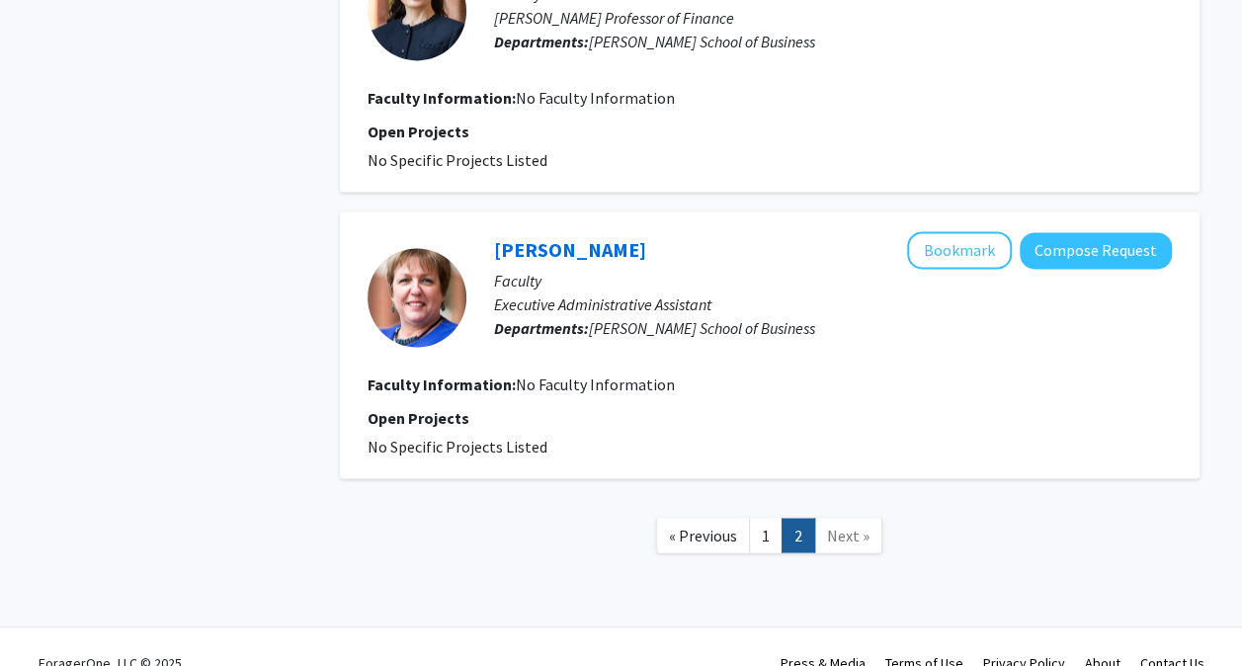
scroll to position [1402, 0]
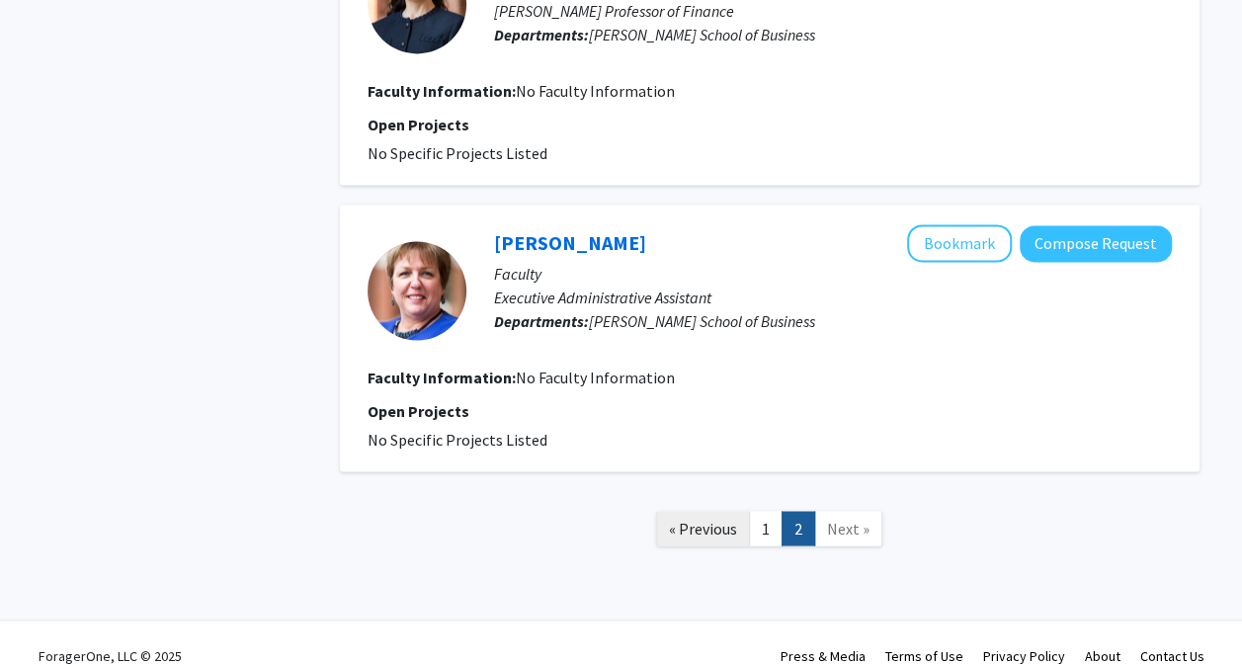
click at [672, 518] on span "« Previous" at bounding box center [703, 528] width 68 height 20
